Goal: Information Seeking & Learning: Learn about a topic

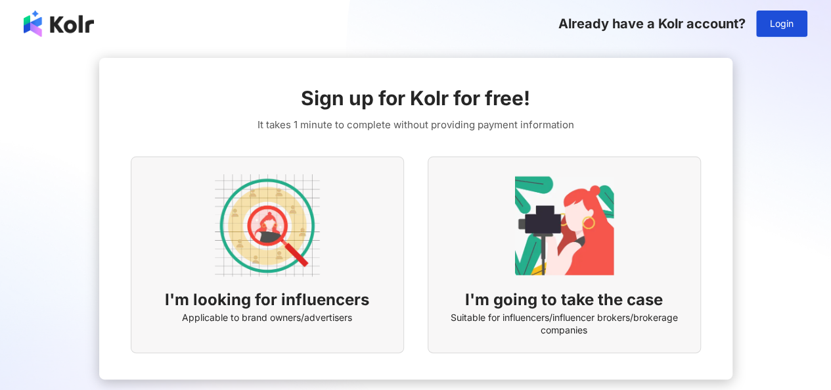
click at [261, 222] on img at bounding box center [267, 225] width 105 height 105
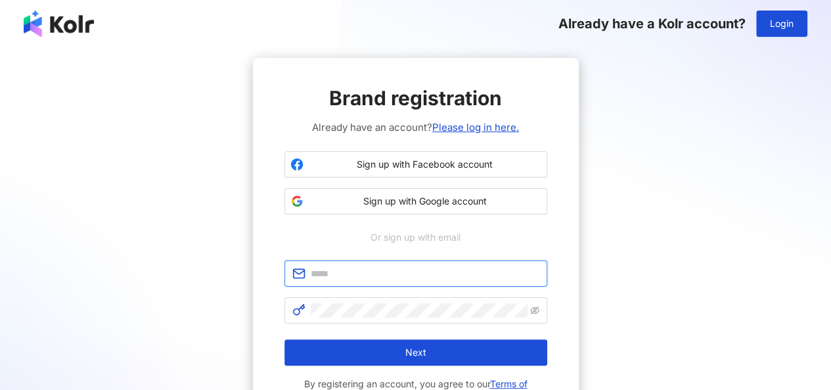
type input "**********"
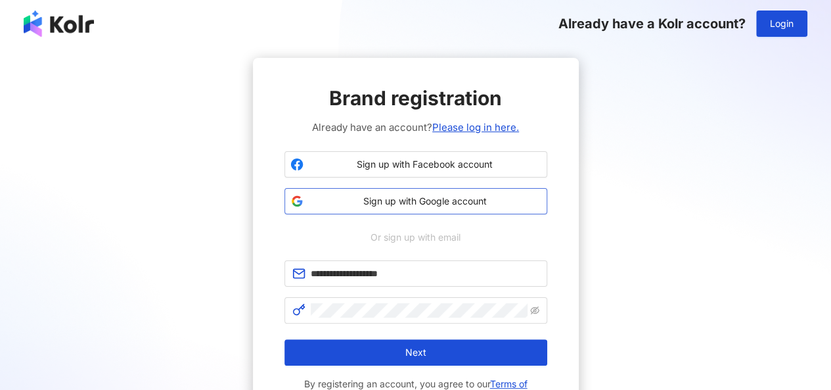
click at [447, 196] on span "Sign up with Google account" at bounding box center [425, 200] width 233 height 13
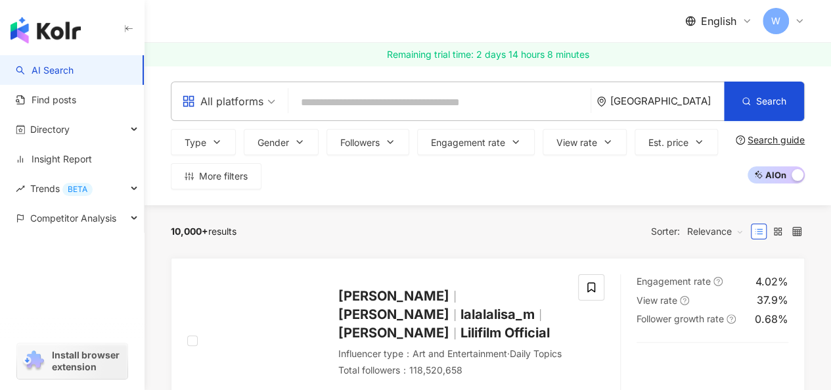
paste input "*********"
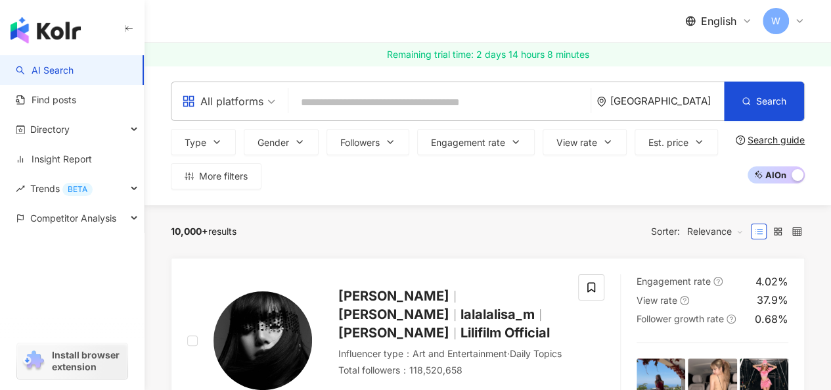
type input "*********"
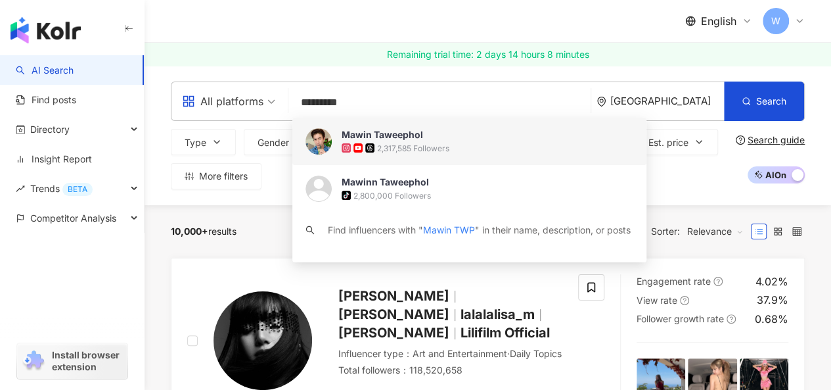
click at [328, 140] on img at bounding box center [319, 141] width 26 height 26
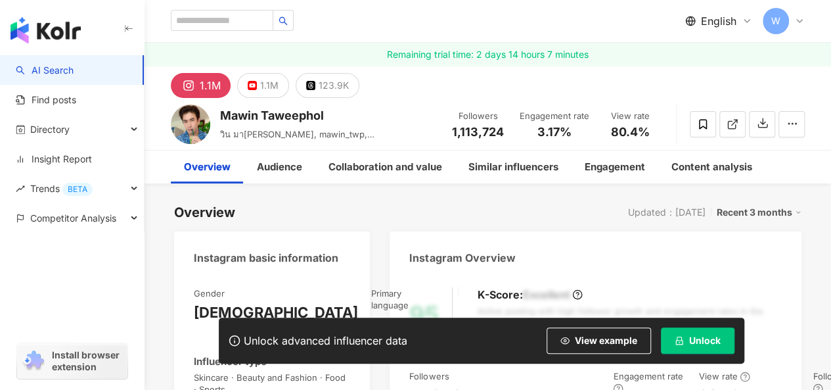
click at [694, 346] on button "Unlock" at bounding box center [698, 340] width 74 height 26
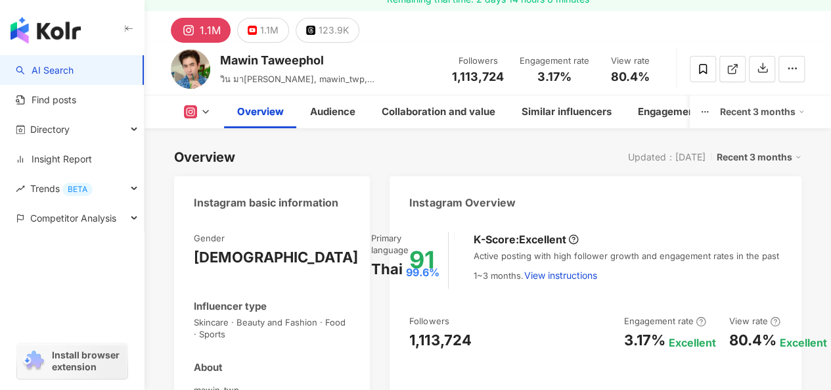
scroll to position [197, 0]
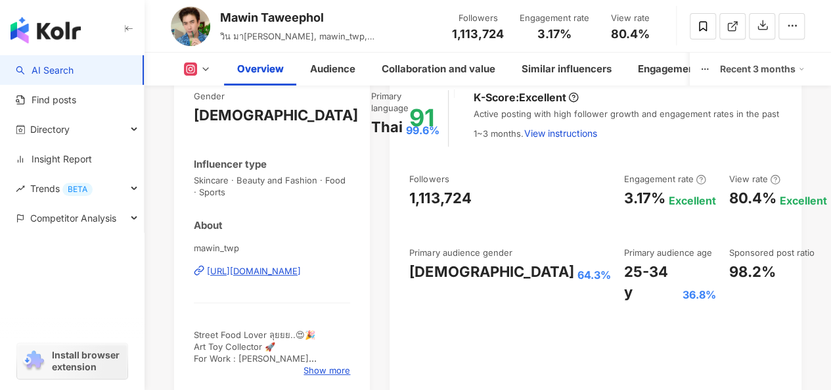
click at [200, 66] on icon at bounding box center [205, 69] width 11 height 11
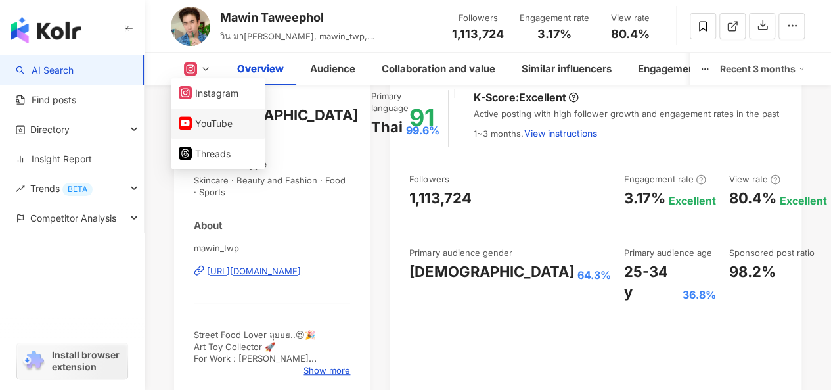
click at [202, 127] on button "YouTube" at bounding box center [218, 123] width 79 height 18
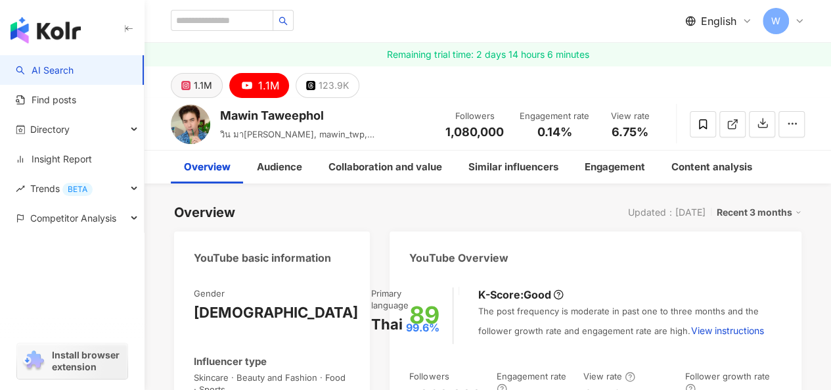
click at [212, 87] on button "1.1M" at bounding box center [197, 85] width 52 height 25
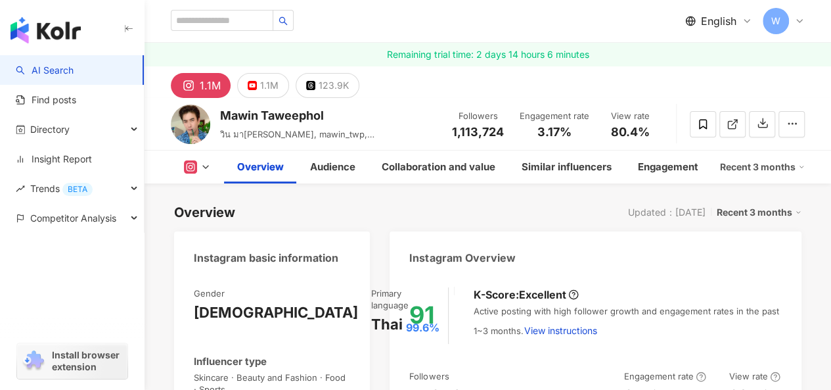
scroll to position [197, 0]
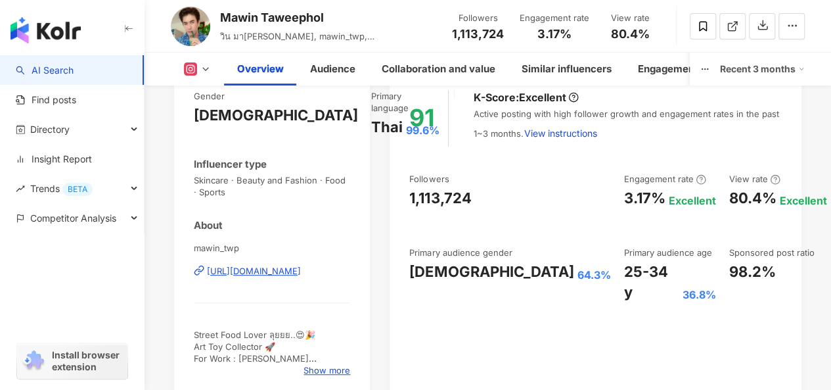
click at [577, 282] on div "64.3%" at bounding box center [594, 274] width 34 height 14
drag, startPoint x: 537, startPoint y: 32, endPoint x: 569, endPoint y: 33, distance: 31.5
click at [569, 33] on span "3.17%" at bounding box center [554, 34] width 34 height 13
copy span "3.17%"
drag, startPoint x: 512, startPoint y: 274, endPoint x: 602, endPoint y: 295, distance: 92.4
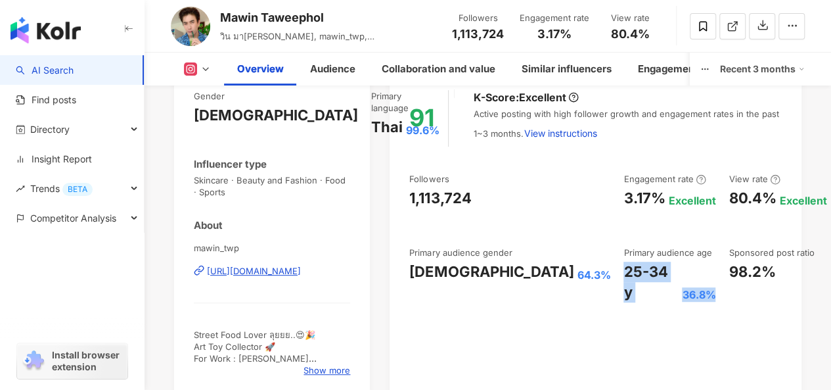
click at [623, 295] on div "25-34 y 36.8%" at bounding box center [669, 281] width 92 height 41
copy div "25-34 y 36.8%"
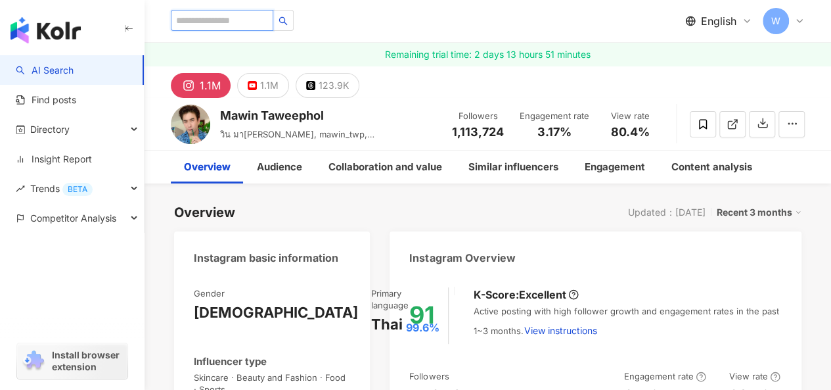
click at [242, 18] on input "search" at bounding box center [222, 20] width 102 height 21
paste input "*****"
type input "*****"
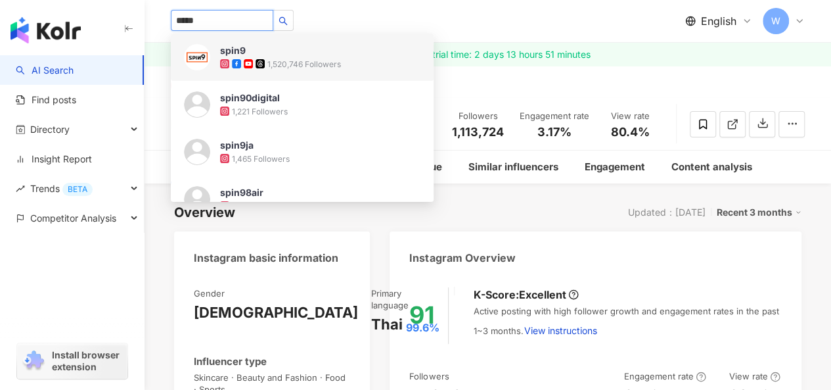
click at [199, 62] on img at bounding box center [197, 57] width 26 height 26
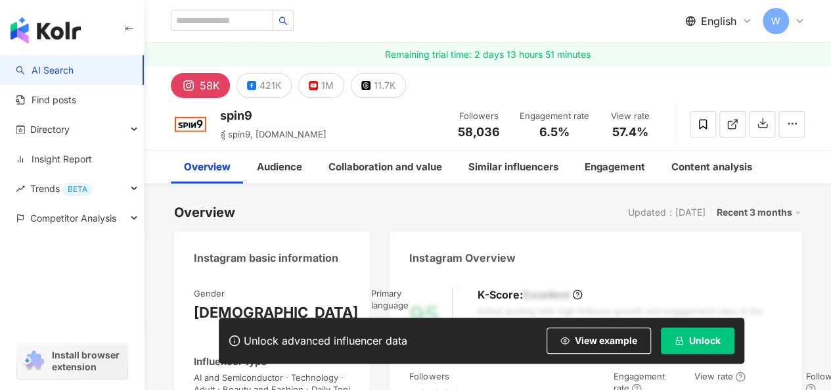
click at [701, 342] on span "Unlock" at bounding box center [705, 340] width 32 height 11
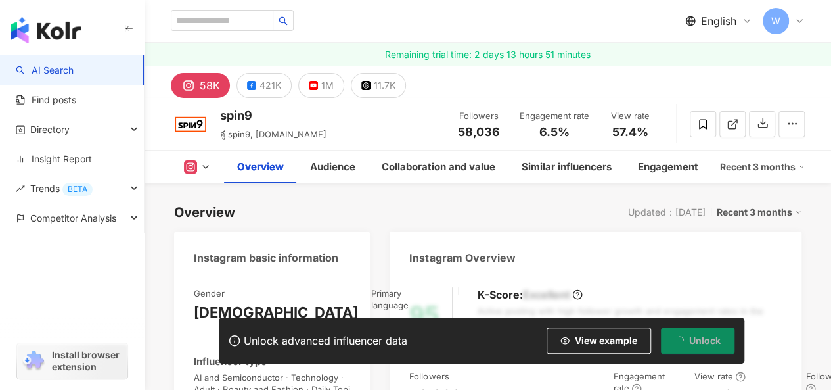
scroll to position [131, 0]
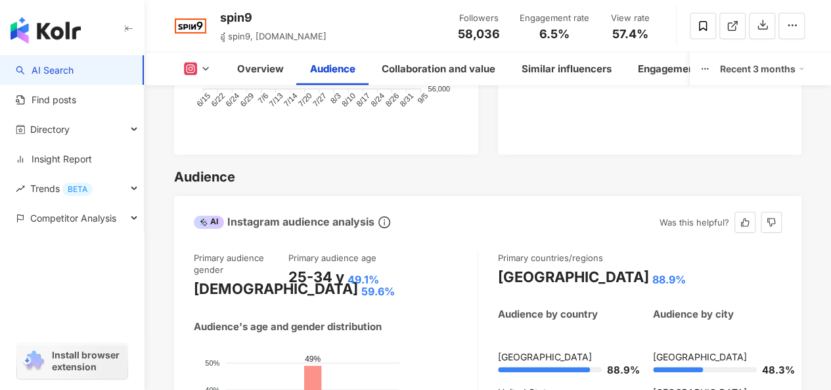
scroll to position [1445, 0]
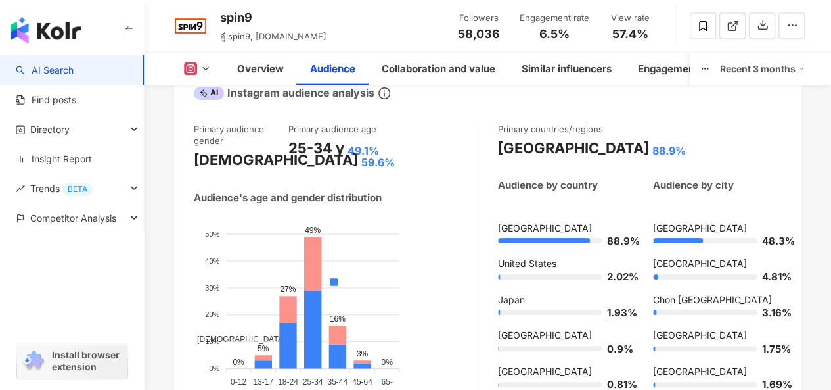
click at [214, 20] on div "spin9 อู๋ spin9, spin9.me Followers 58,036 Engagement rate 6.5% View rate 57.4%" at bounding box center [488, 26] width 687 height 52
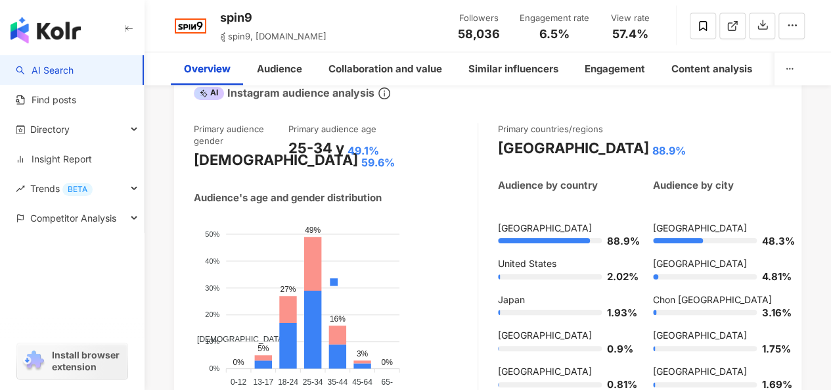
scroll to position [0, 0]
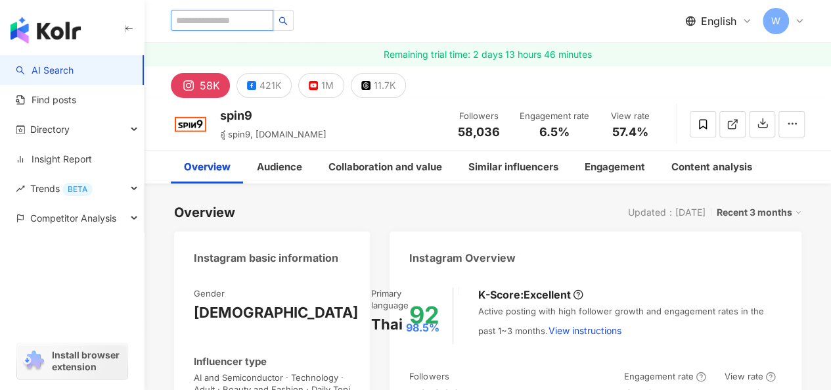
paste input "**********"
type input "**********"
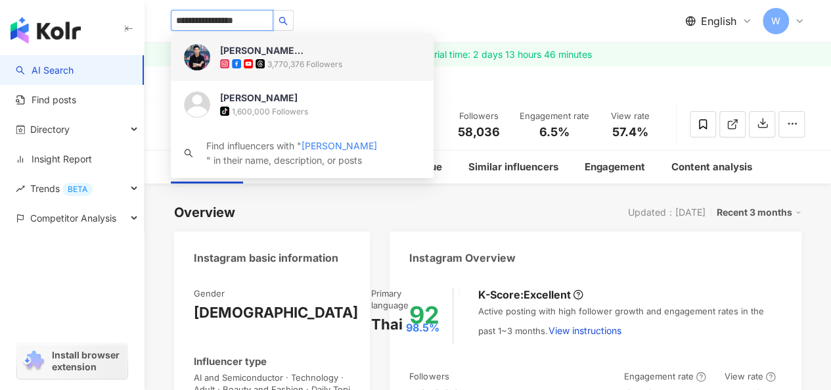
click at [197, 57] on img at bounding box center [197, 57] width 26 height 26
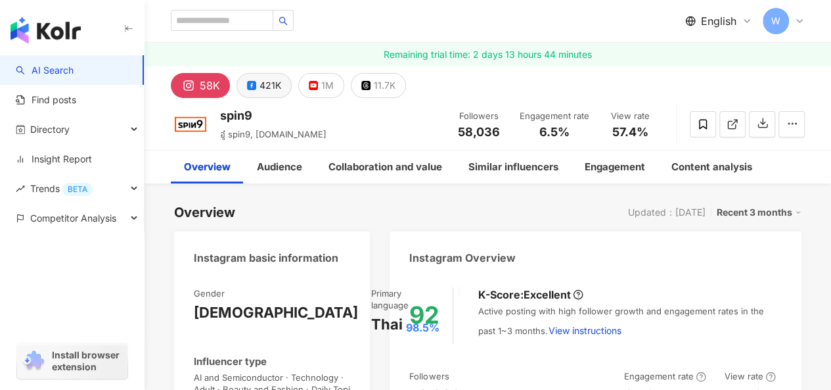
click at [271, 82] on div "421K" at bounding box center [271, 85] width 22 height 18
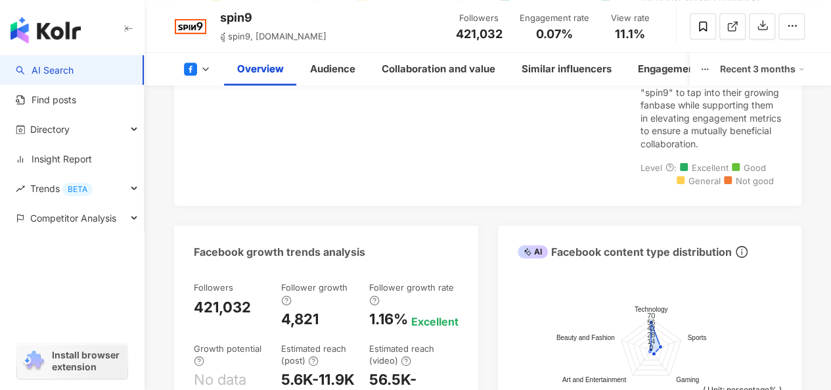
scroll to position [788, 0]
click at [200, 64] on icon at bounding box center [205, 69] width 11 height 11
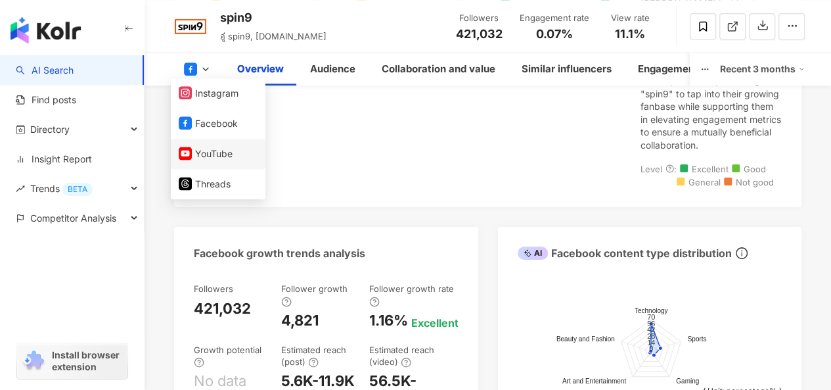
click at [202, 154] on button "YouTube" at bounding box center [218, 154] width 79 height 18
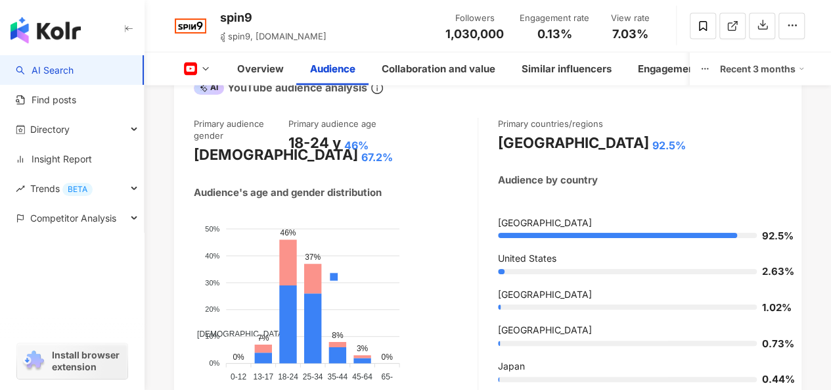
scroll to position [1522, 0]
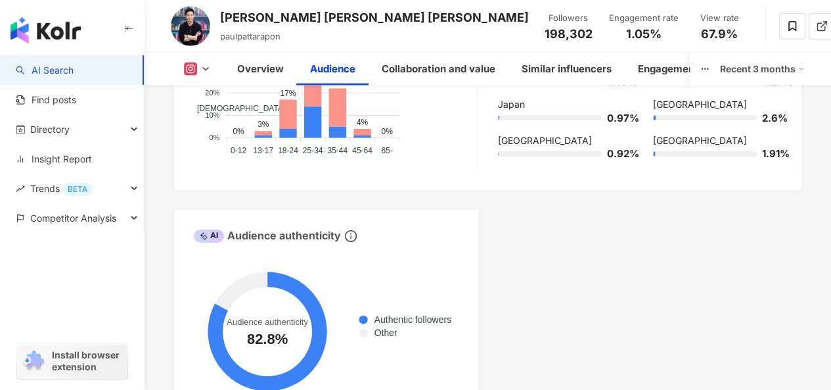
scroll to position [1511, 0]
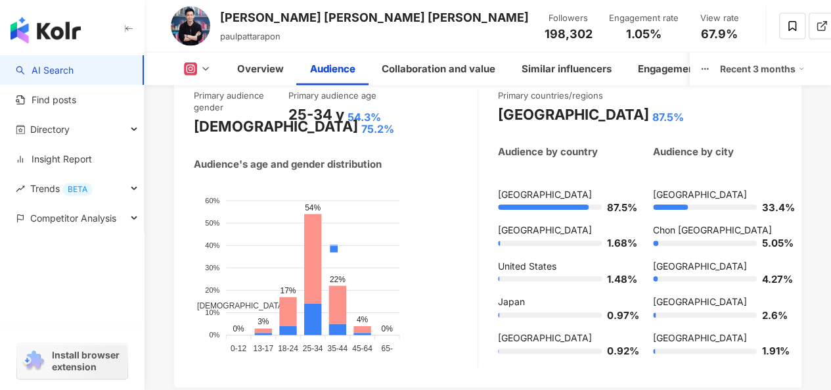
click at [656, 125] on div "Thailand 87.5%" at bounding box center [640, 114] width 284 height 20
click at [465, 317] on div "[DEMOGRAPHIC_DATA] [DEMOGRAPHIC_DATA]" at bounding box center [334, 311] width 281 height 231
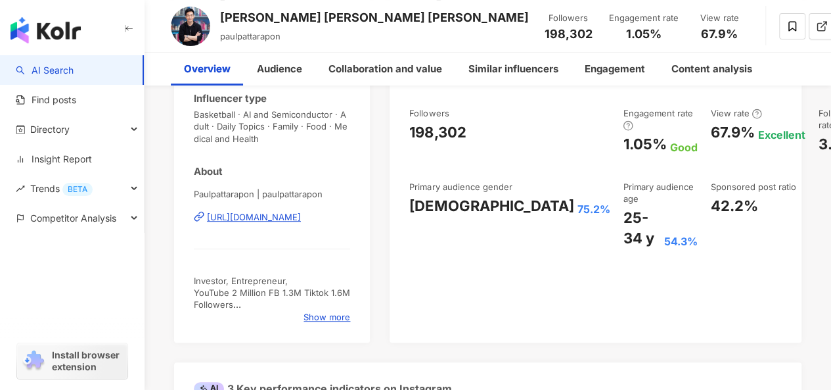
scroll to position [0, 0]
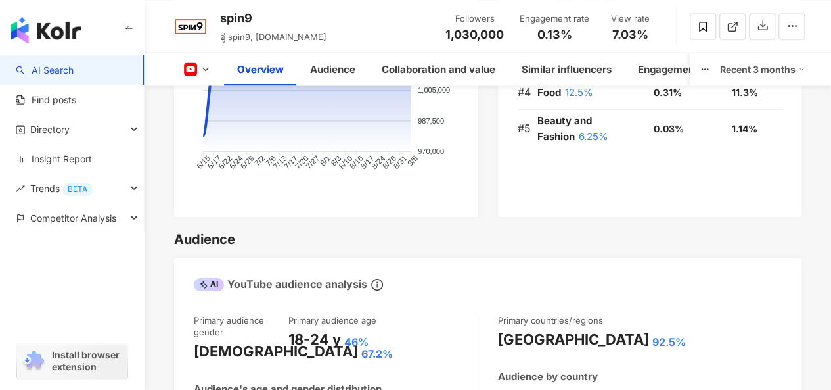
scroll to position [1194, 0]
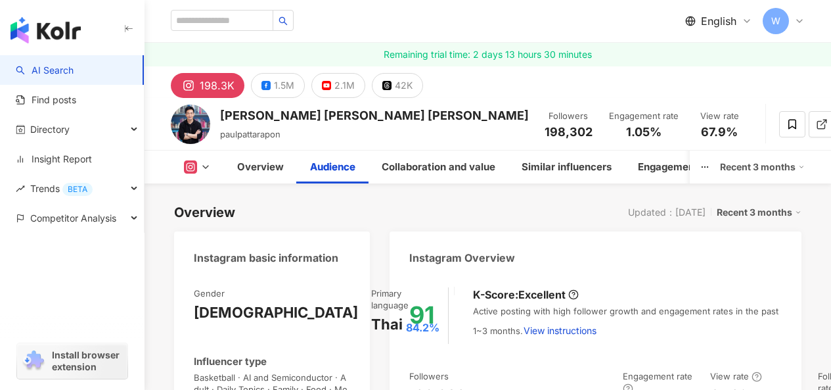
scroll to position [1552, 0]
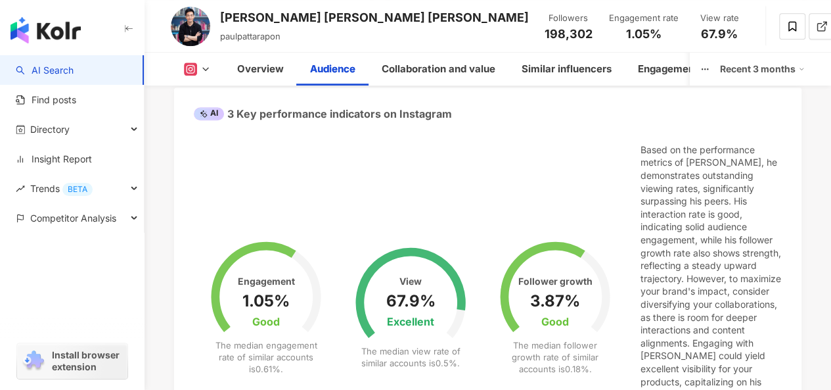
scroll to position [0, 0]
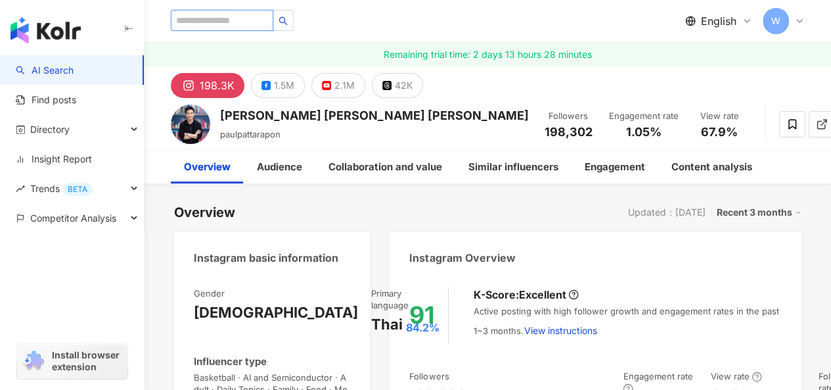
paste input "**********"
type input "**********"
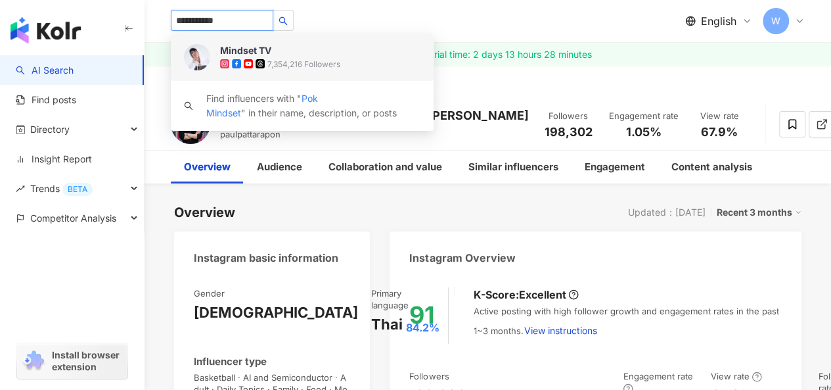
click at [187, 54] on img at bounding box center [197, 57] width 26 height 26
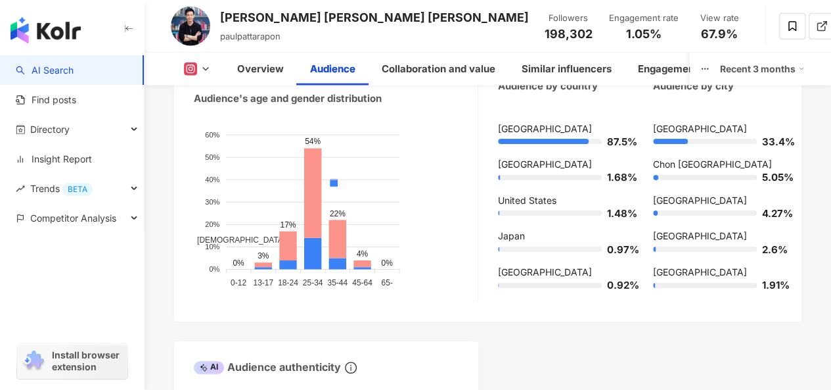
scroll to position [1511, 0]
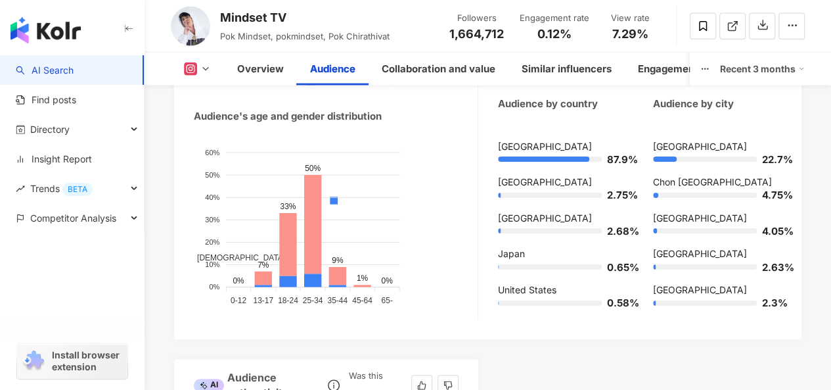
scroll to position [1511, 0]
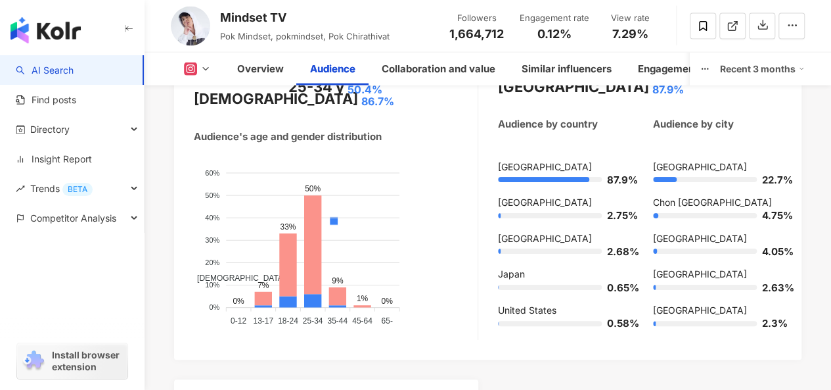
click at [198, 70] on button at bounding box center [197, 68] width 53 height 13
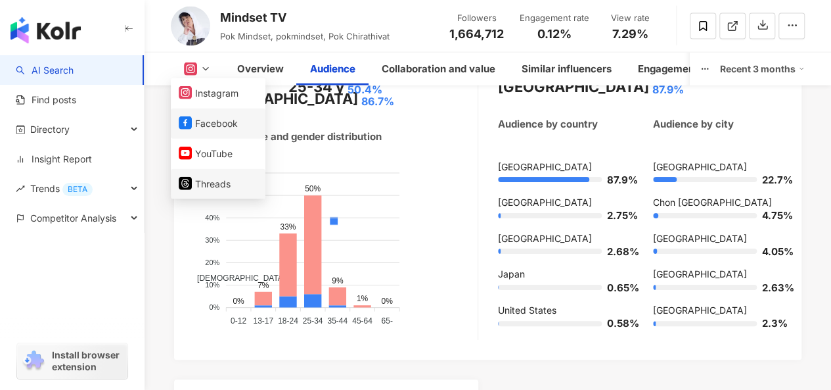
click at [217, 124] on button "Facebook" at bounding box center [218, 123] width 79 height 18
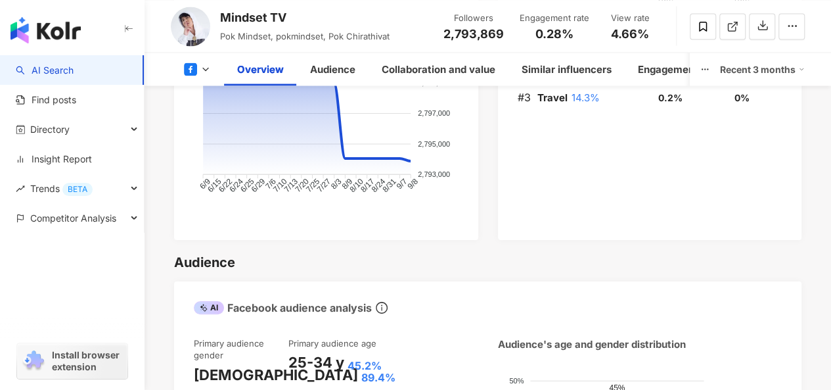
scroll to position [1148, 0]
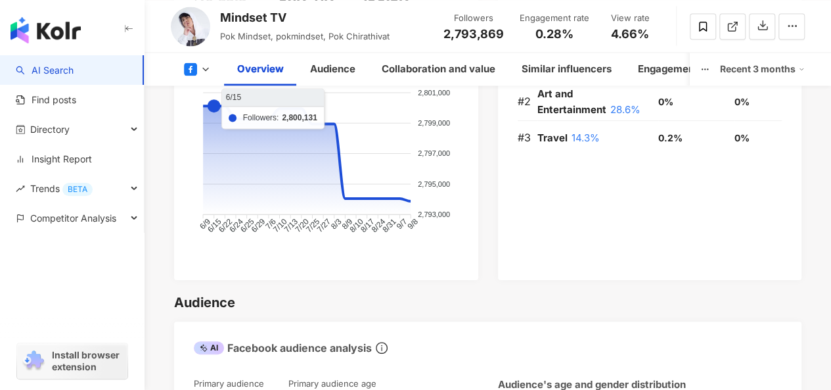
click at [200, 70] on icon at bounding box center [205, 69] width 11 height 11
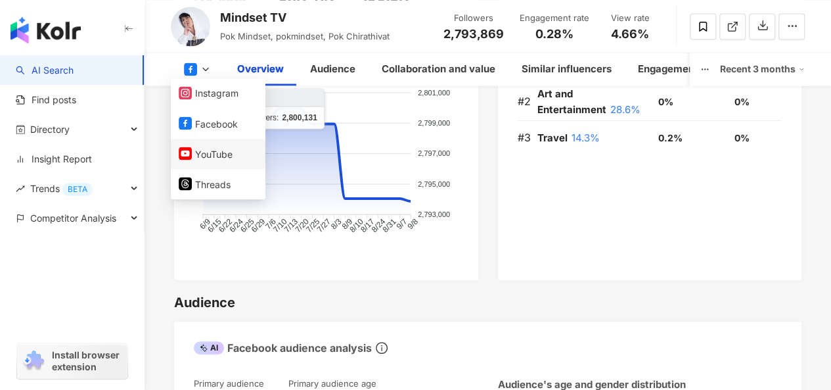
click at [221, 149] on button "YouTube" at bounding box center [218, 154] width 79 height 18
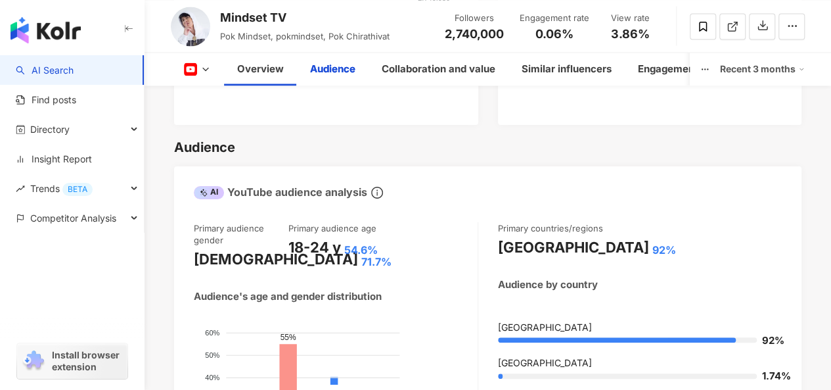
scroll to position [1543, 0]
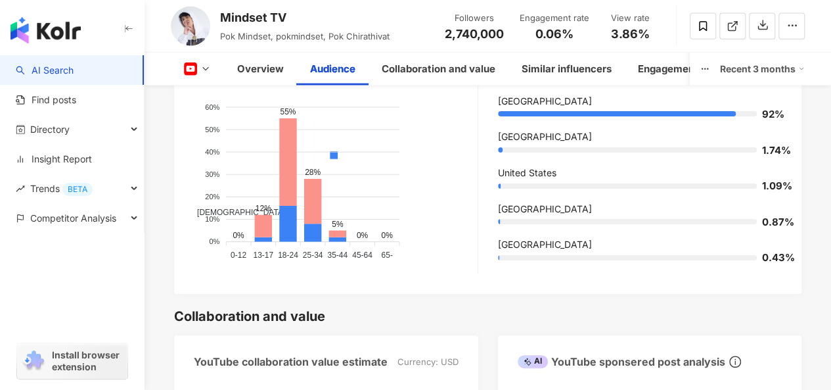
click at [203, 66] on icon at bounding box center [205, 69] width 11 height 11
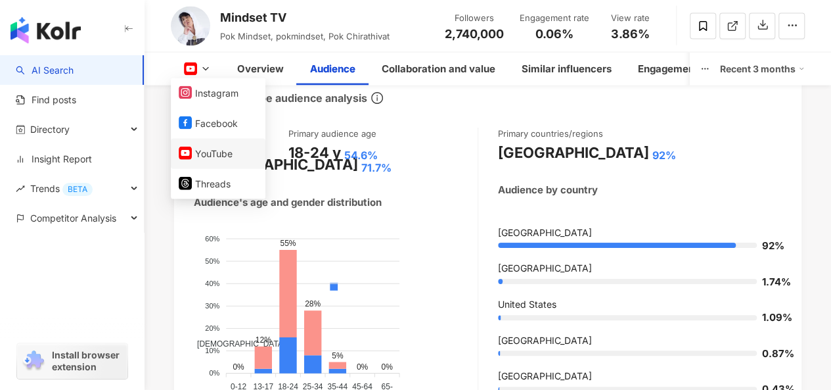
click at [210, 150] on button "YouTube" at bounding box center [218, 154] width 79 height 18
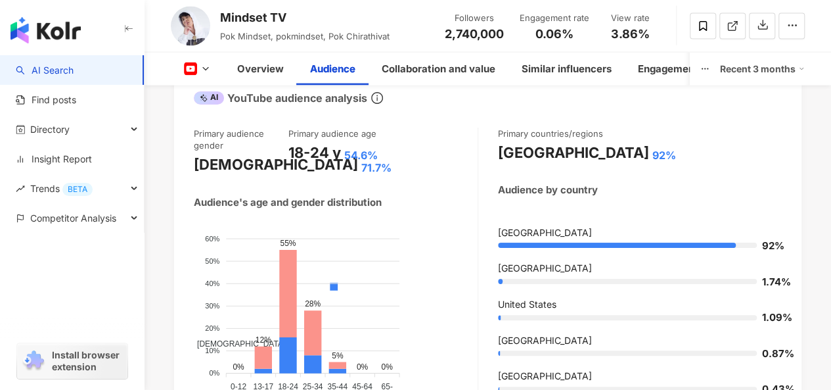
click at [197, 64] on button at bounding box center [197, 68] width 53 height 13
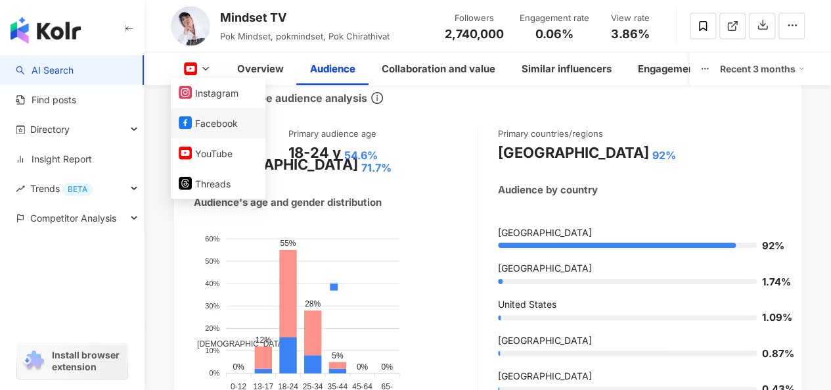
click at [204, 122] on button "Facebook" at bounding box center [218, 123] width 79 height 18
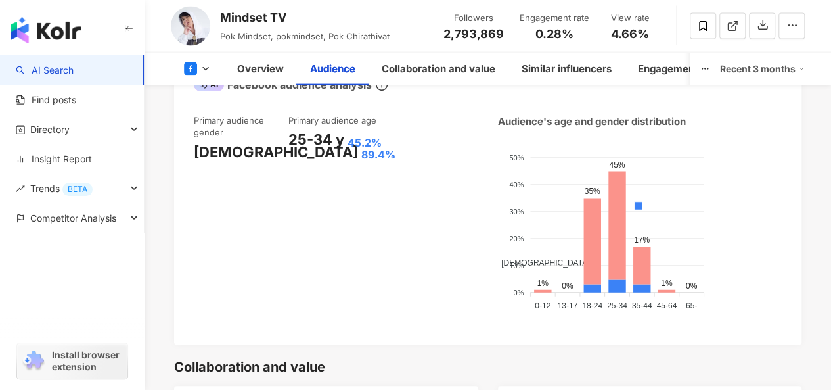
drag, startPoint x: 478, startPoint y: 102, endPoint x: 427, endPoint y: 306, distance: 210.0
click at [606, 179] on div "Primary audience gender Female 89.4% Primary audience age 25-34 y 45.2% Audienc…" at bounding box center [487, 222] width 627 height 242
click at [493, 180] on div "Primary audience gender Female 89.4% Primary audience age 25-34 y 45.2% Audienc…" at bounding box center [488, 219] width 588 height 210
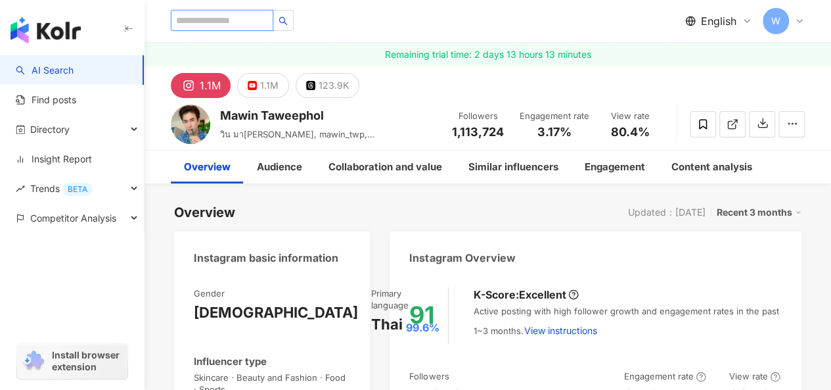
paste input "*********"
type input "*********"
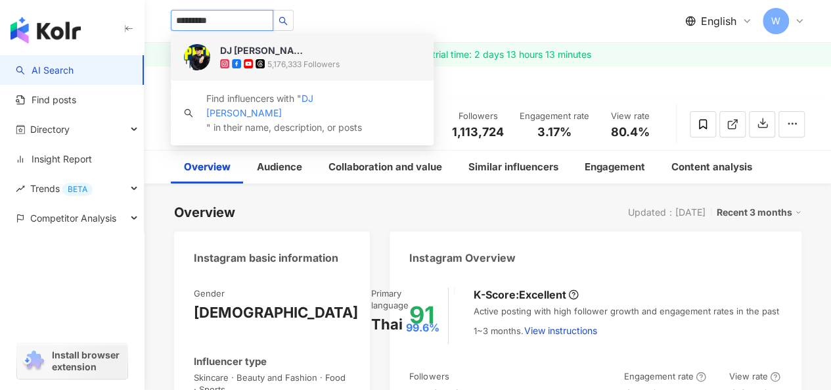
click at [194, 60] on img at bounding box center [197, 57] width 26 height 26
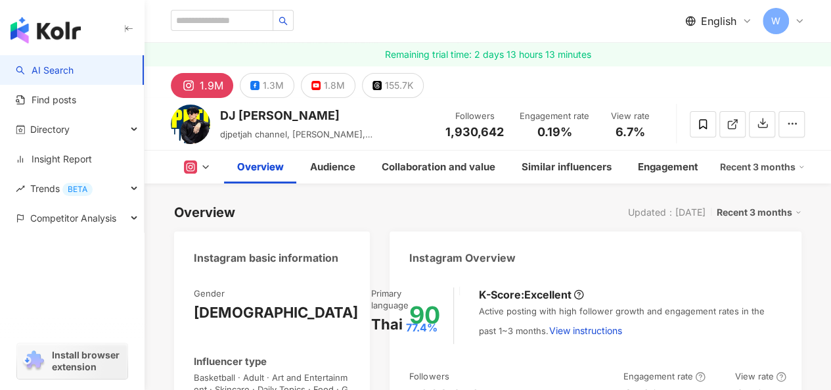
scroll to position [1654, 0]
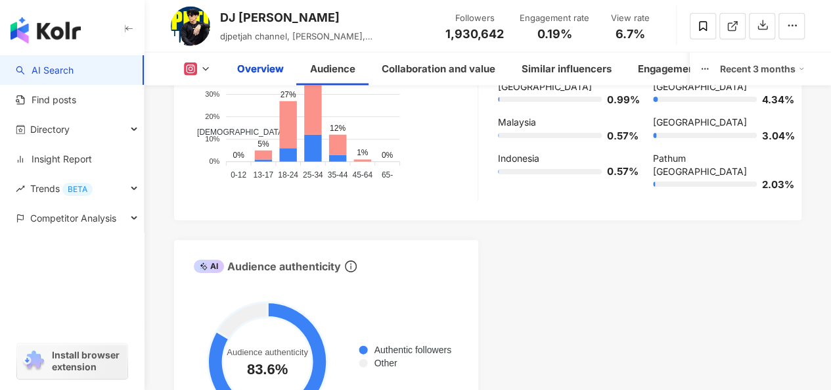
click at [202, 68] on icon at bounding box center [205, 69] width 11 height 11
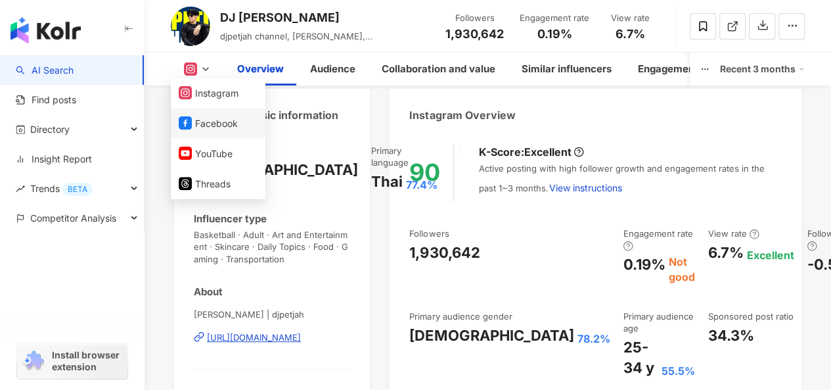
click at [204, 121] on button "Facebook" at bounding box center [218, 123] width 79 height 18
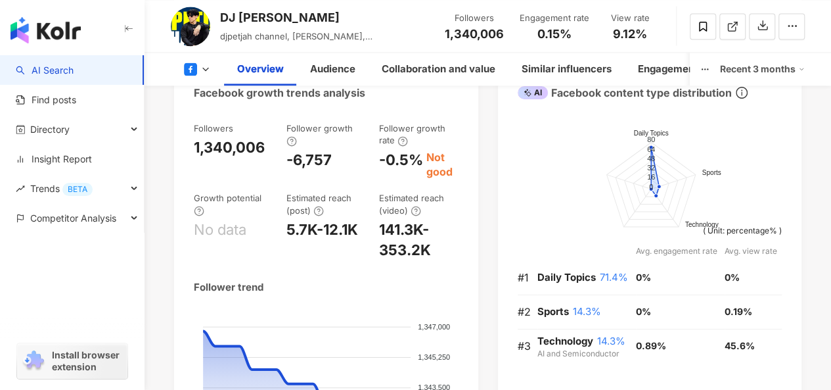
scroll to position [574, 0]
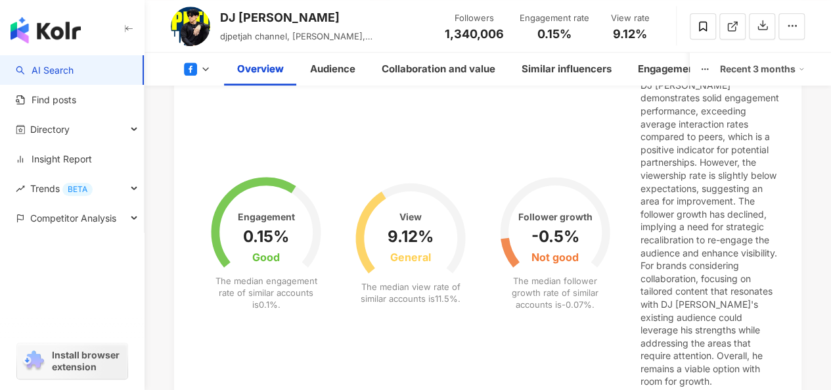
click at [194, 63] on icon at bounding box center [190, 68] width 13 height 13
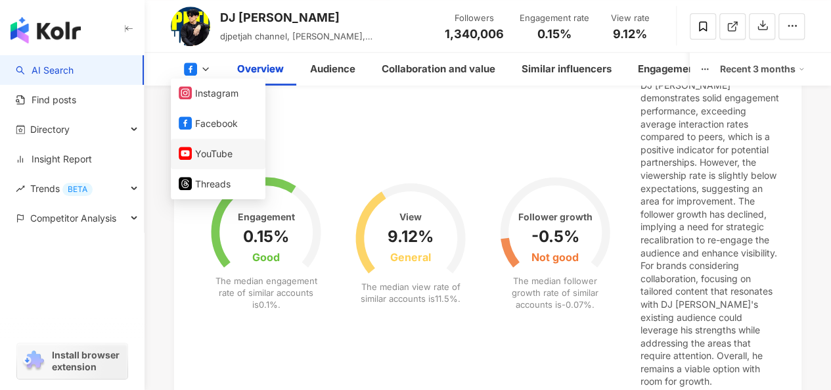
click at [198, 148] on button "YouTube" at bounding box center [218, 154] width 79 height 18
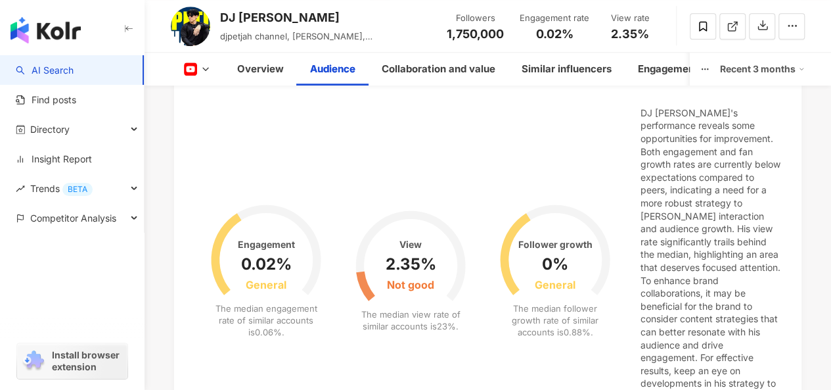
scroll to position [1572, 0]
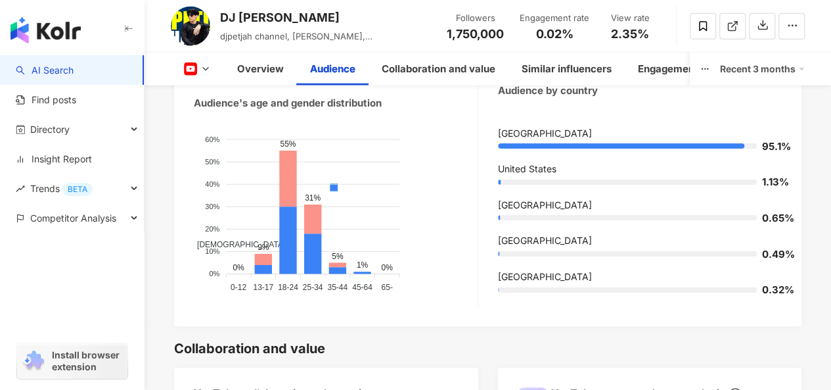
click at [192, 68] on rect at bounding box center [190, 69] width 11 height 8
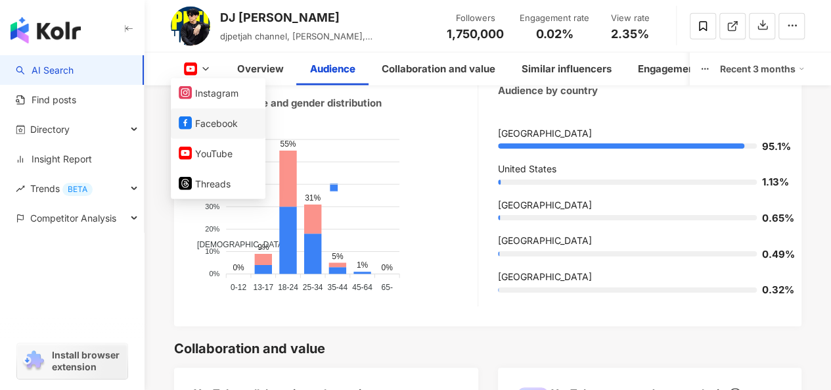
click at [197, 122] on button "Facebook" at bounding box center [218, 123] width 79 height 18
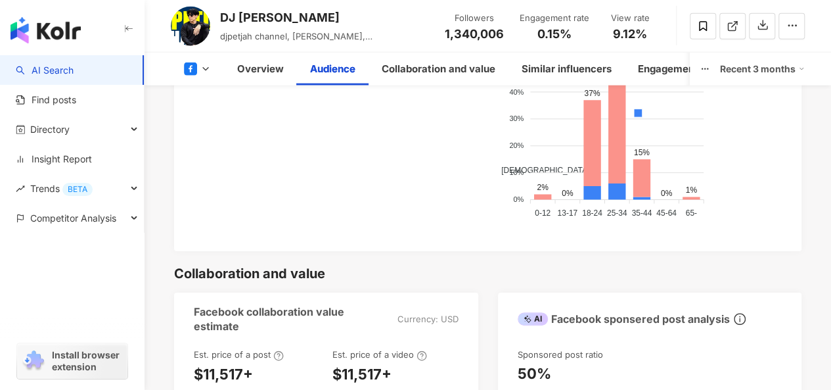
scroll to position [1422, 0]
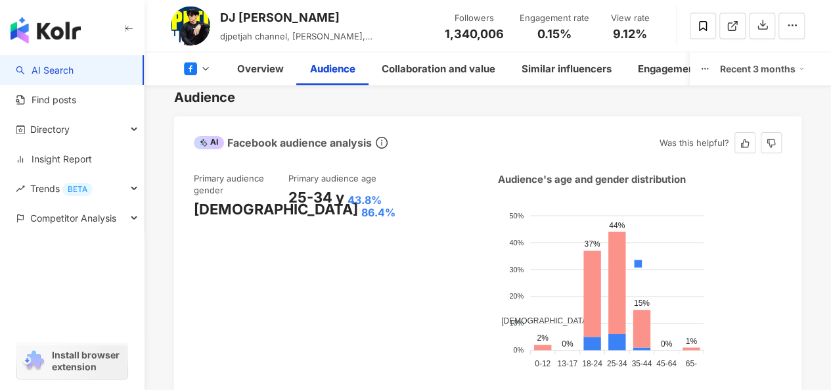
drag, startPoint x: 401, startPoint y: 241, endPoint x: 479, endPoint y: 327, distance: 115.8
click at [479, 327] on div "Primary audience gender Female 86.4% Primary audience age 25-34 y 43.8% Audienc…" at bounding box center [488, 277] width 588 height 210
drag, startPoint x: 462, startPoint y: 213, endPoint x: 484, endPoint y: 278, distance: 68.6
click at [484, 278] on div "Primary audience gender Female 86.4% Primary audience age 25-34 y 43.8% Audienc…" at bounding box center [488, 277] width 588 height 210
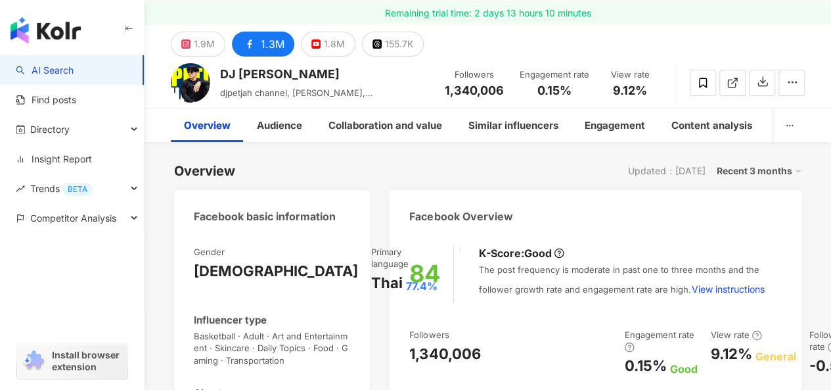
scroll to position [0, 0]
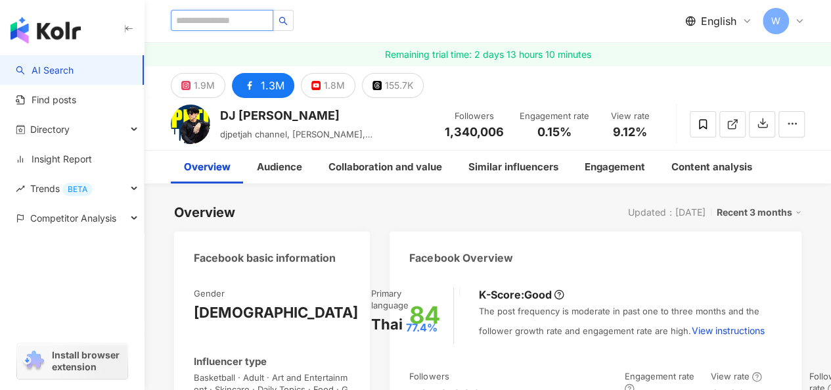
click at [221, 16] on input "search" at bounding box center [222, 20] width 102 height 21
paste input "*******"
type input "*******"
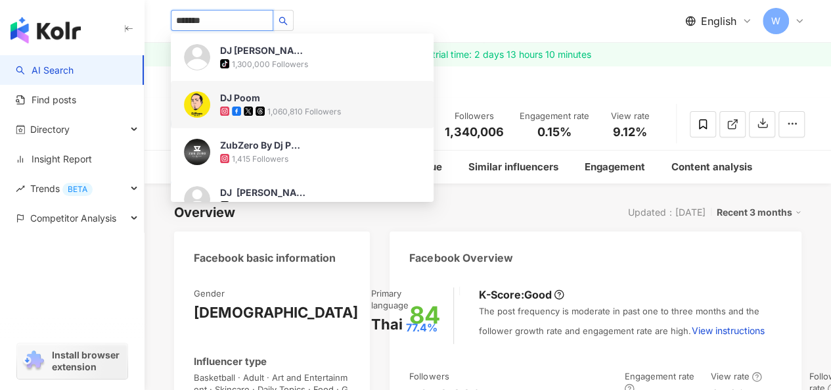
click at [204, 101] on img at bounding box center [197, 104] width 26 height 26
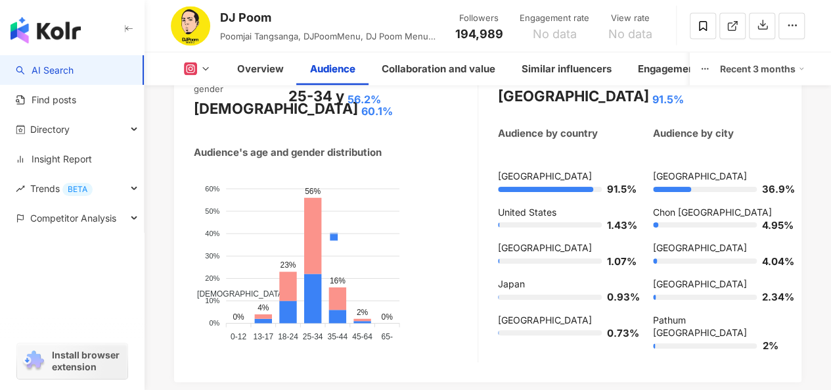
scroll to position [1380, 0]
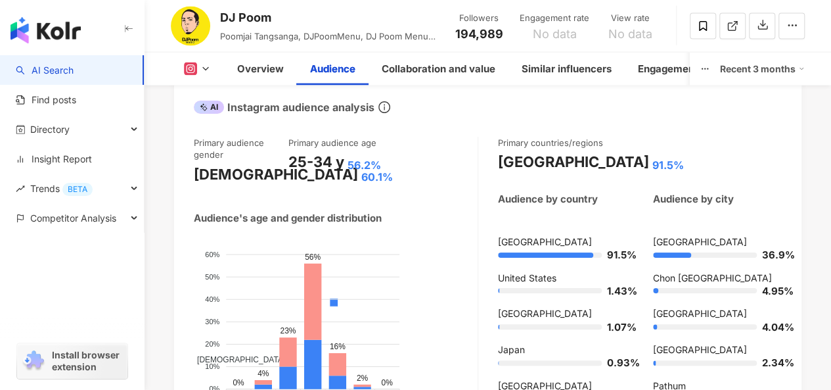
click at [201, 72] on icon at bounding box center [205, 69] width 11 height 11
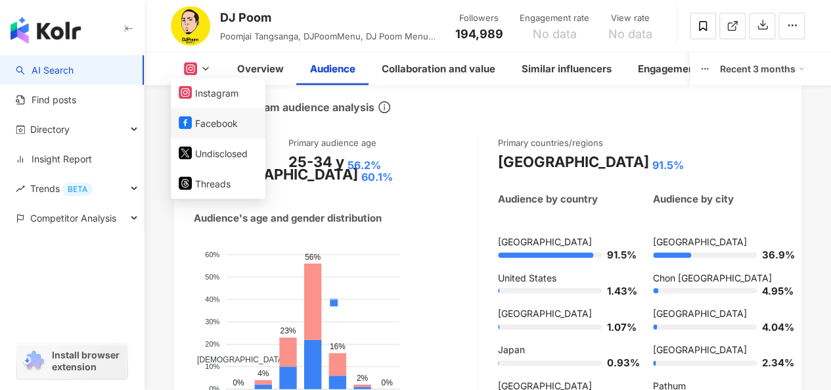
click at [204, 122] on button "Facebook" at bounding box center [218, 123] width 79 height 18
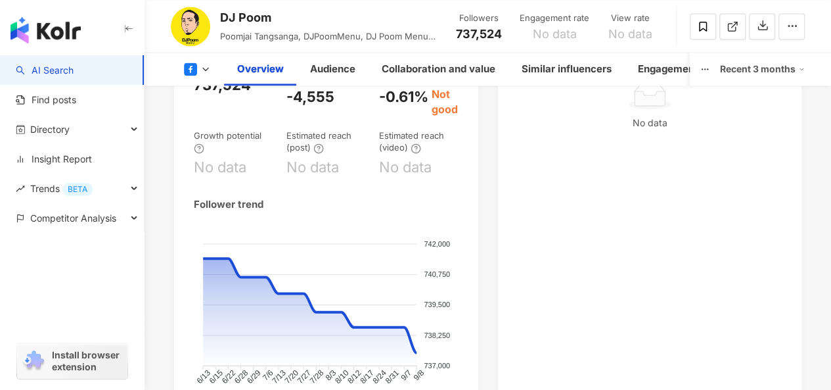
scroll to position [252, 0]
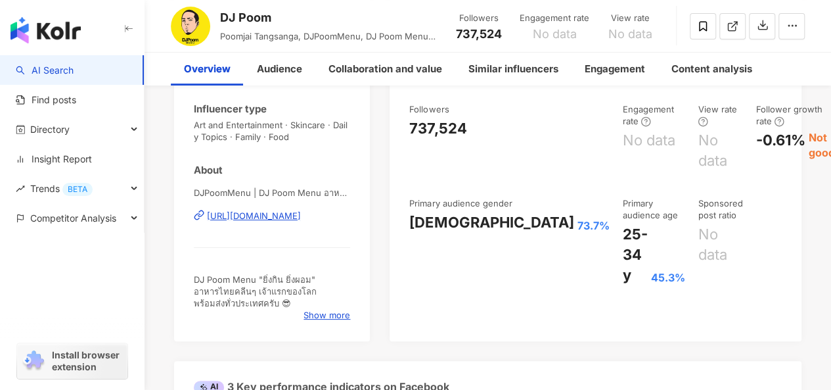
scroll to position [0, 0]
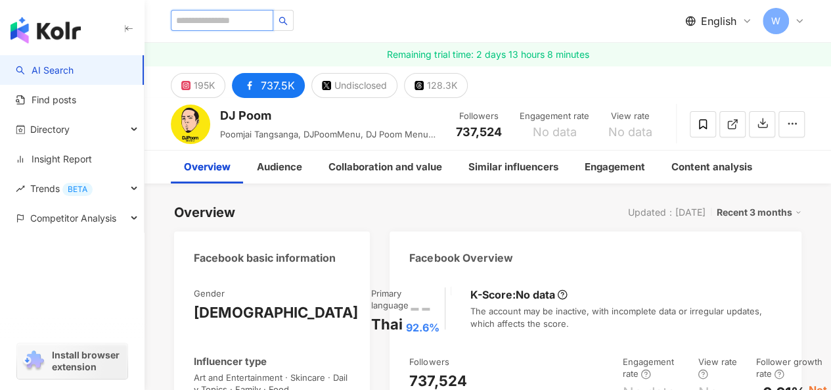
click at [269, 18] on input "search" at bounding box center [222, 20] width 102 height 21
type input "*****"
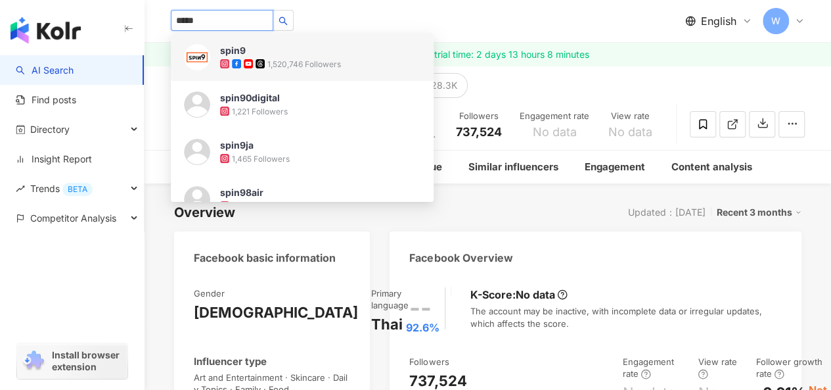
click at [194, 56] on img at bounding box center [197, 57] width 26 height 26
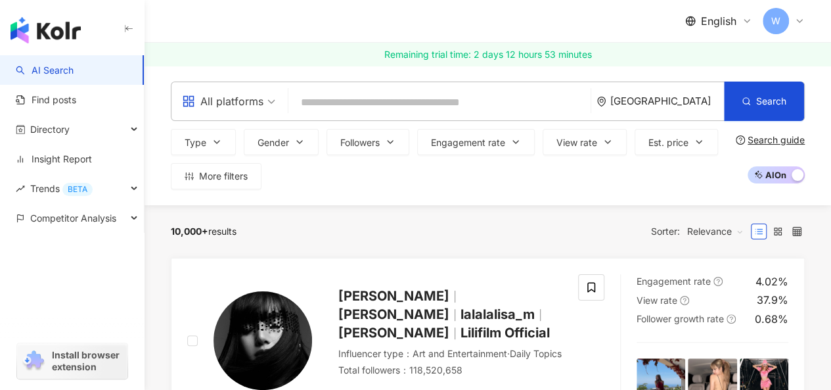
click at [317, 101] on input "search" at bounding box center [440, 102] width 292 height 25
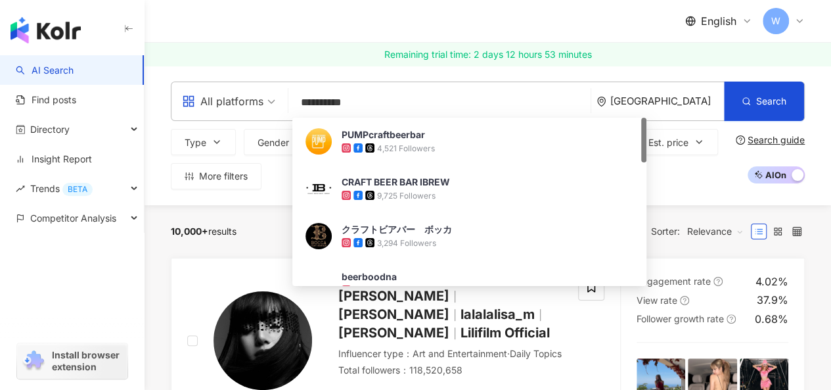
type input "**********"
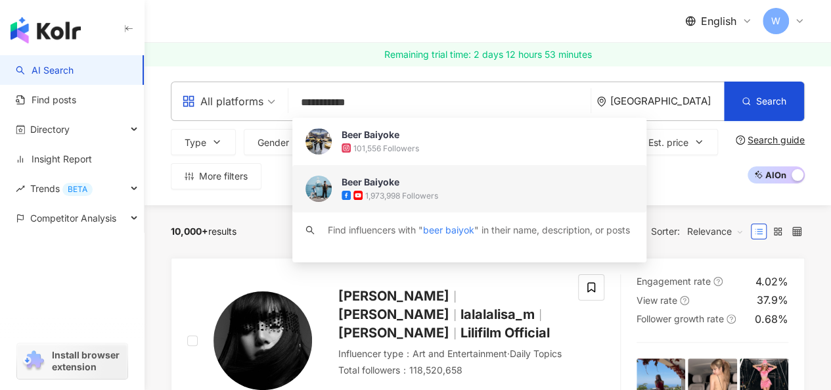
click at [319, 185] on img at bounding box center [319, 188] width 26 height 26
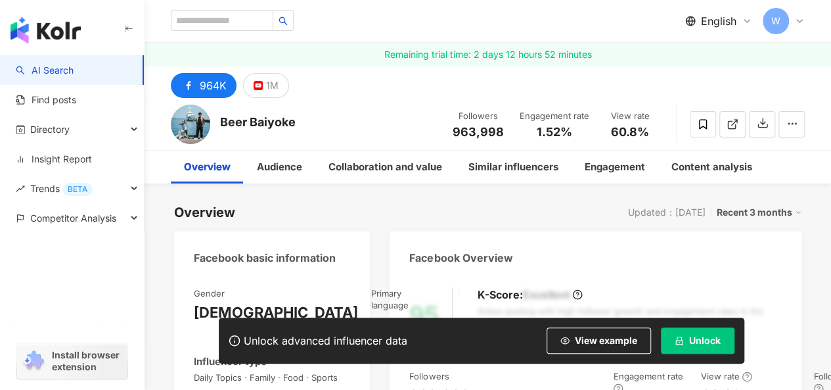
click at [690, 340] on span "Unlock" at bounding box center [705, 340] width 32 height 11
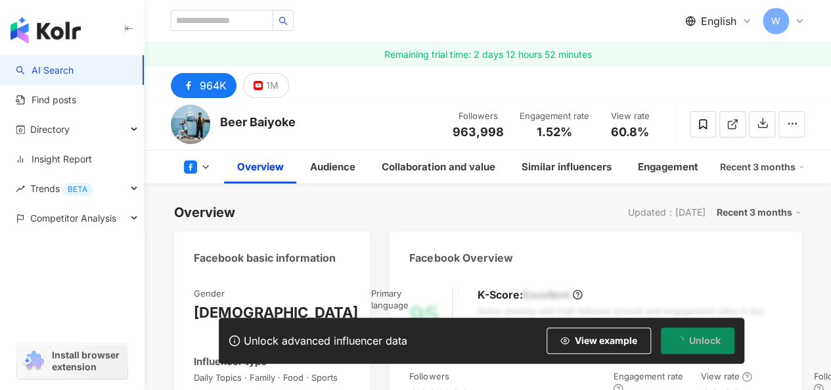
scroll to position [197, 0]
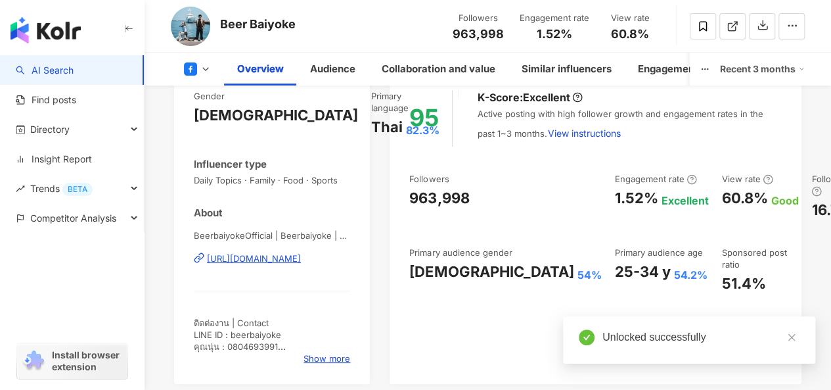
scroll to position [1612, 0]
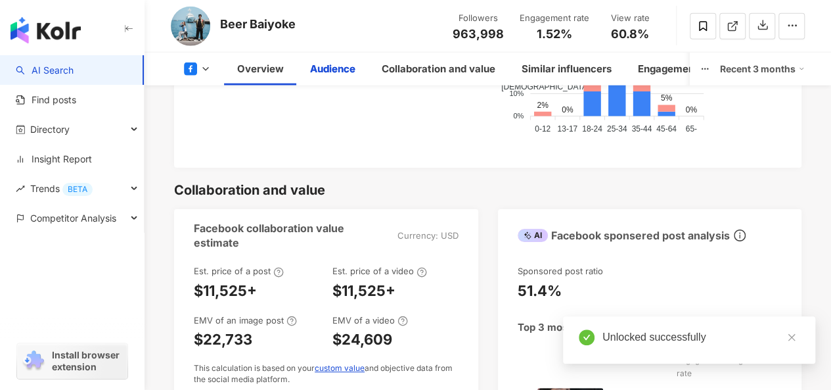
click at [791, 335] on icon "close" at bounding box center [791, 336] width 9 height 9
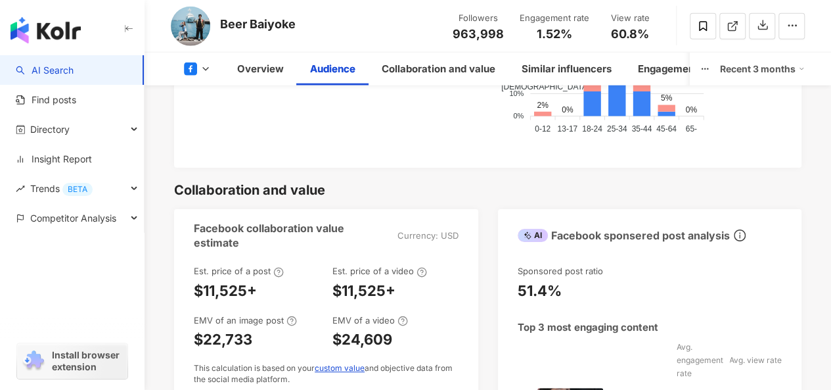
scroll to position [1415, 0]
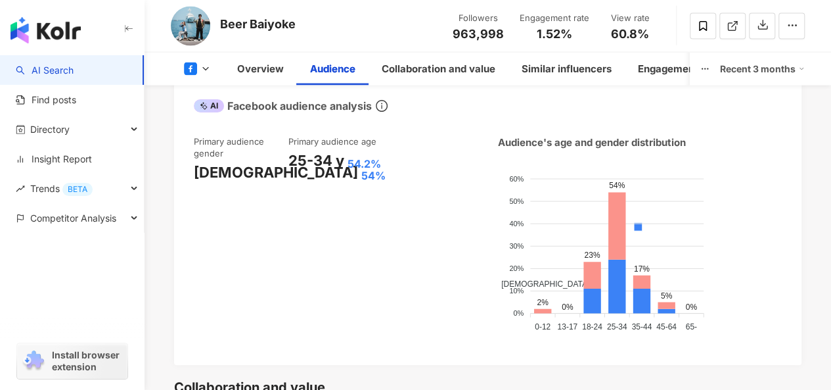
click at [790, 336] on div "Primary audience gender [DEMOGRAPHIC_DATA] 54% Primary audience age [DEMOGRAPHI…" at bounding box center [487, 243] width 627 height 242
